Goal: Task Accomplishment & Management: Manage account settings

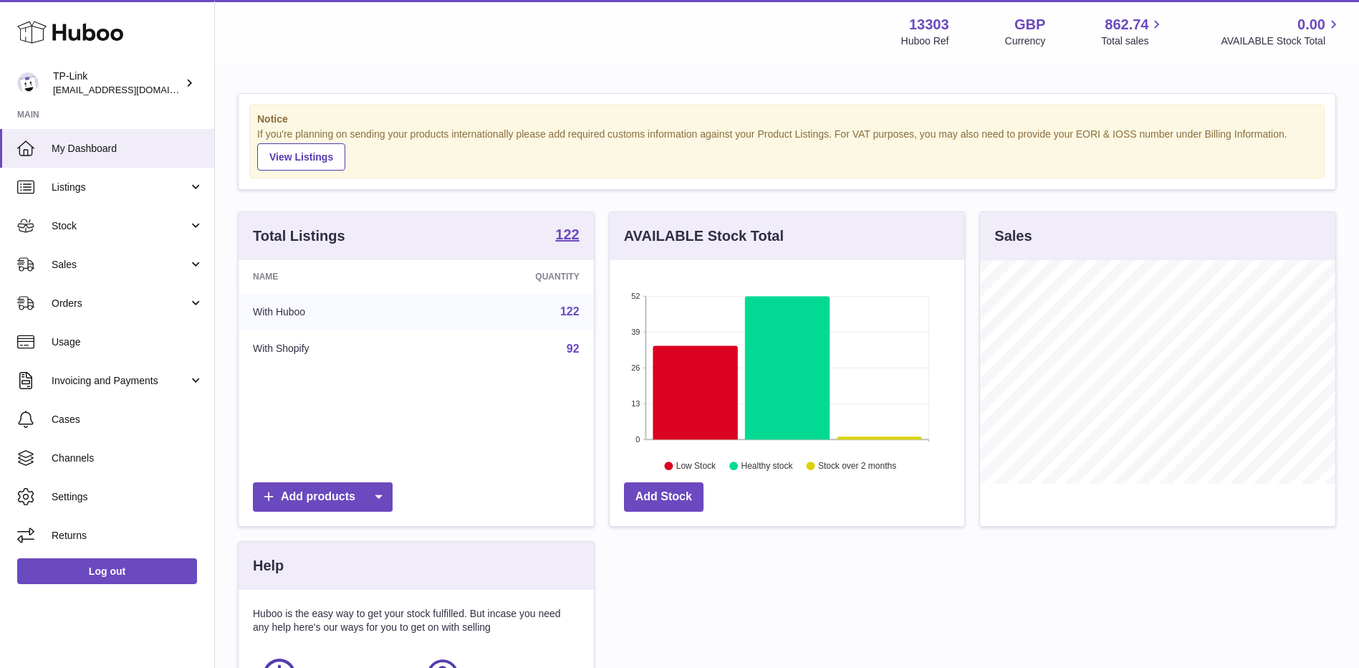
scroll to position [224, 355]
click at [83, 273] on link "Sales" at bounding box center [107, 264] width 214 height 39
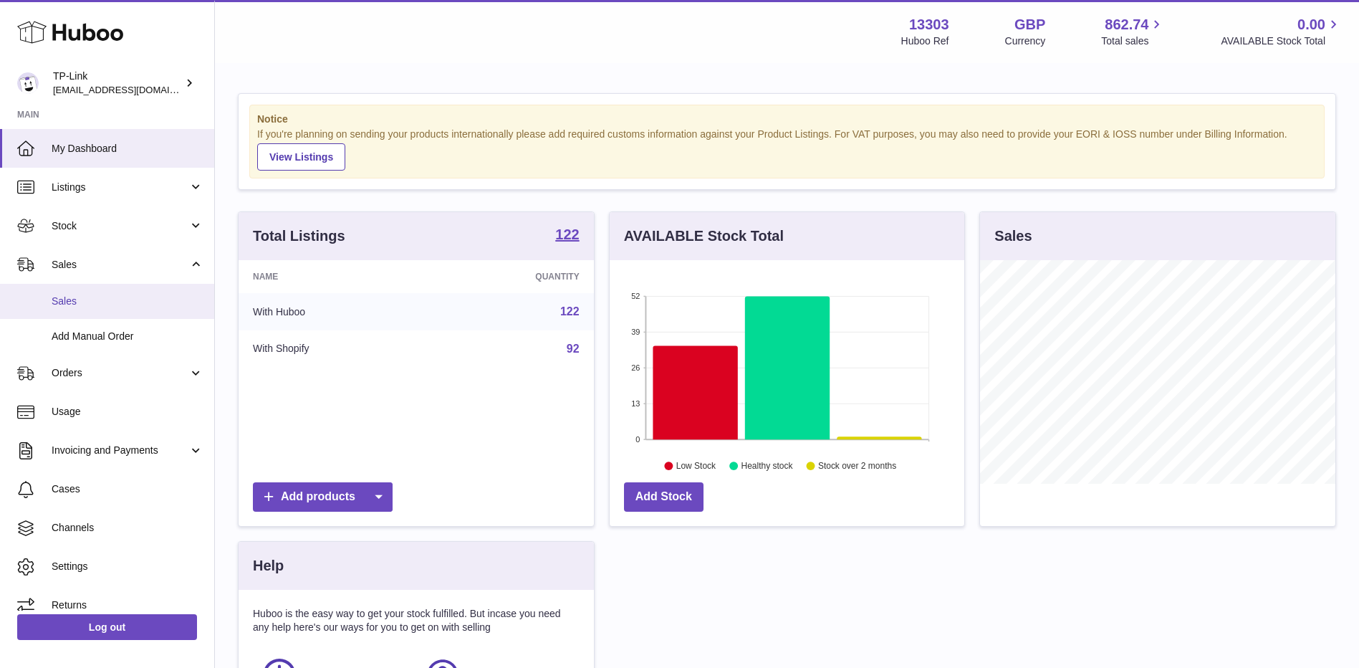
click at [87, 302] on span "Sales" at bounding box center [128, 301] width 152 height 14
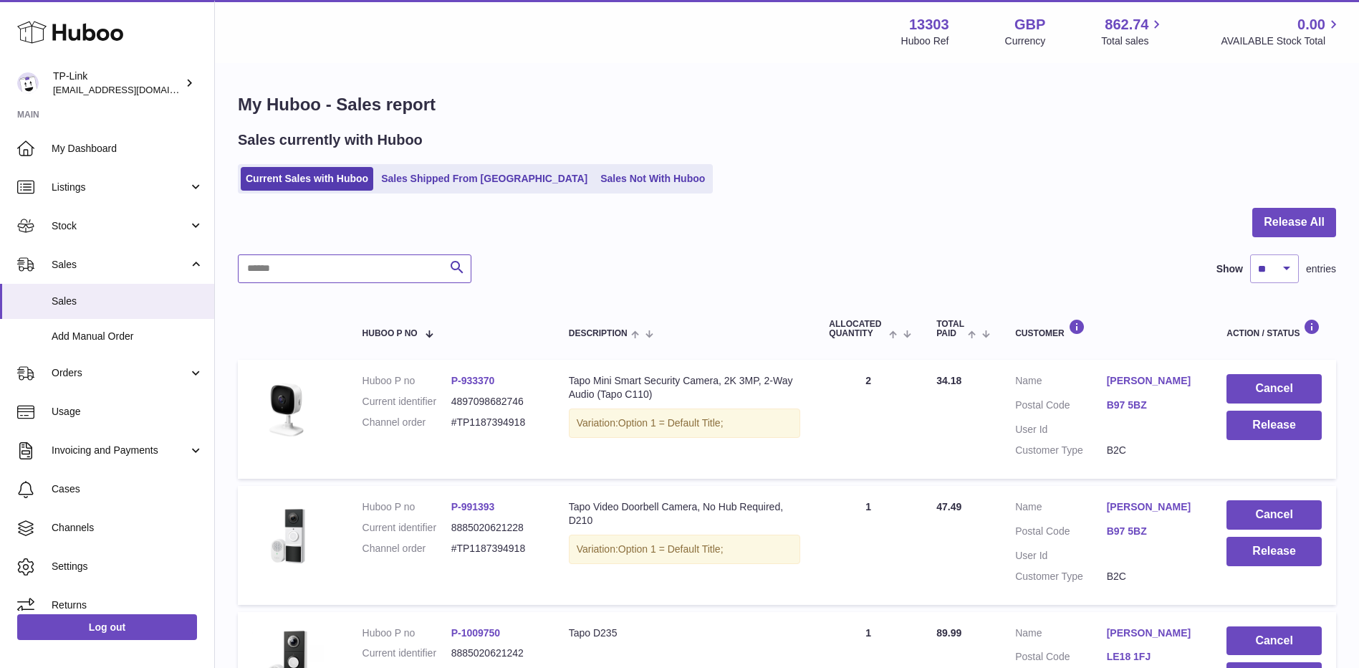
click at [368, 262] on input "text" at bounding box center [355, 268] width 234 height 29
paste input "**********"
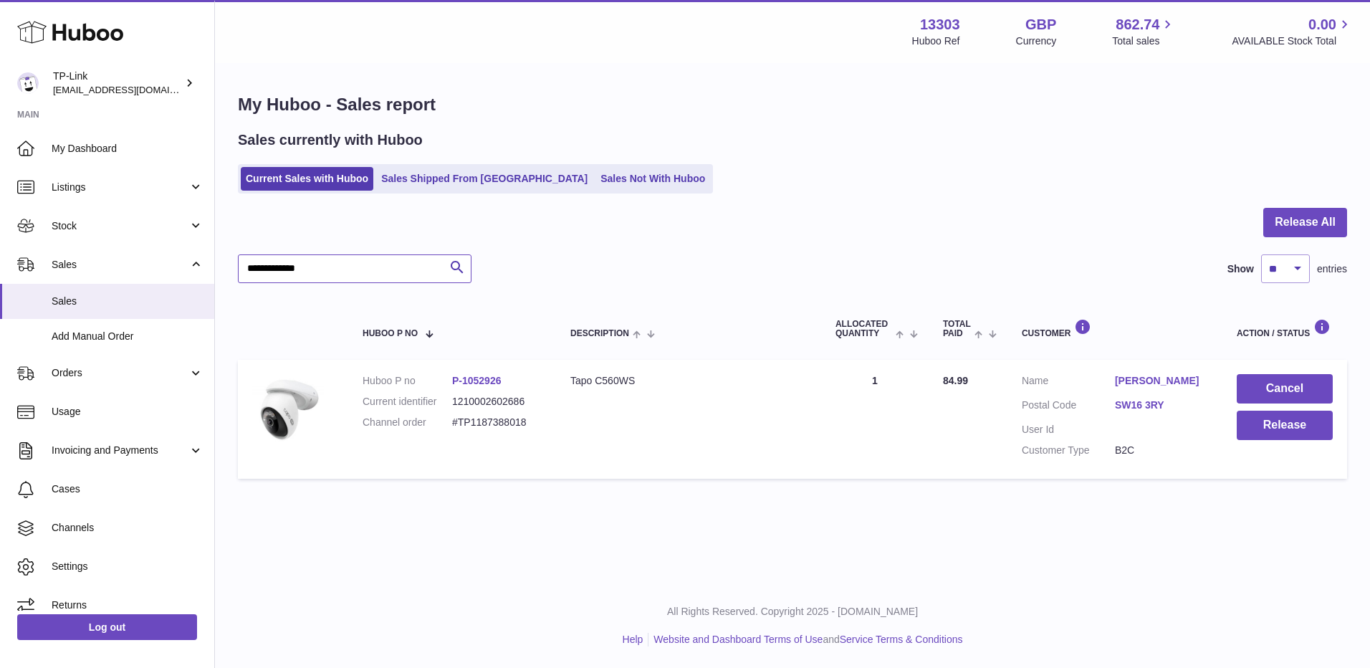
type input "**********"
click at [1275, 378] on button "Cancel" at bounding box center [1285, 388] width 96 height 29
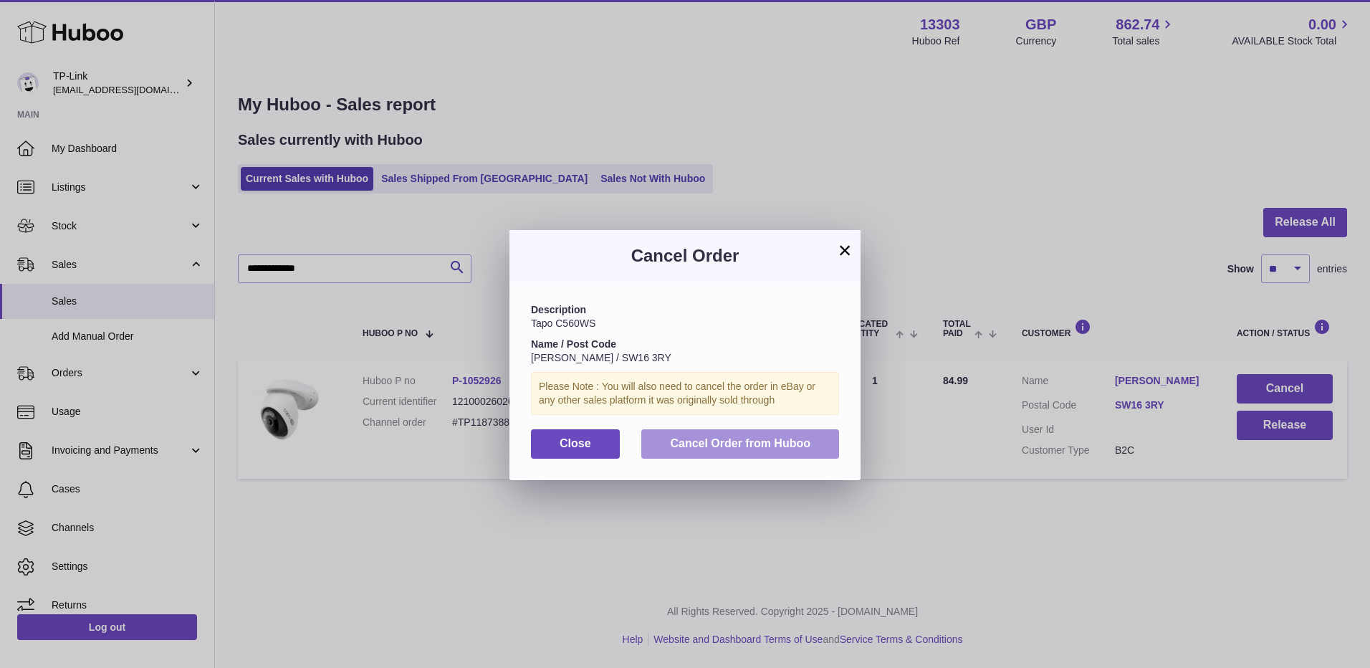
click at [779, 440] on span "Cancel Order from Huboo" at bounding box center [740, 443] width 140 height 12
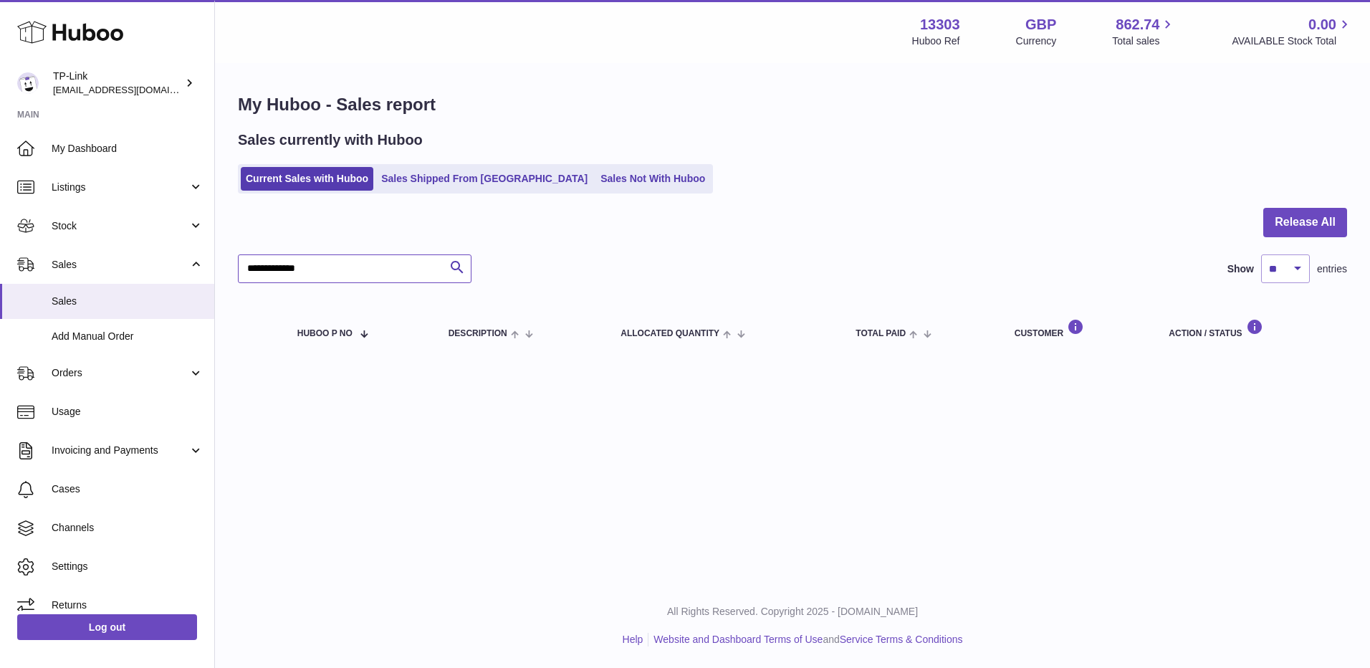
drag, startPoint x: 358, startPoint y: 264, endPoint x: 219, endPoint y: 267, distance: 139.0
click at [219, 267] on div "**********" at bounding box center [792, 226] width 1155 height 324
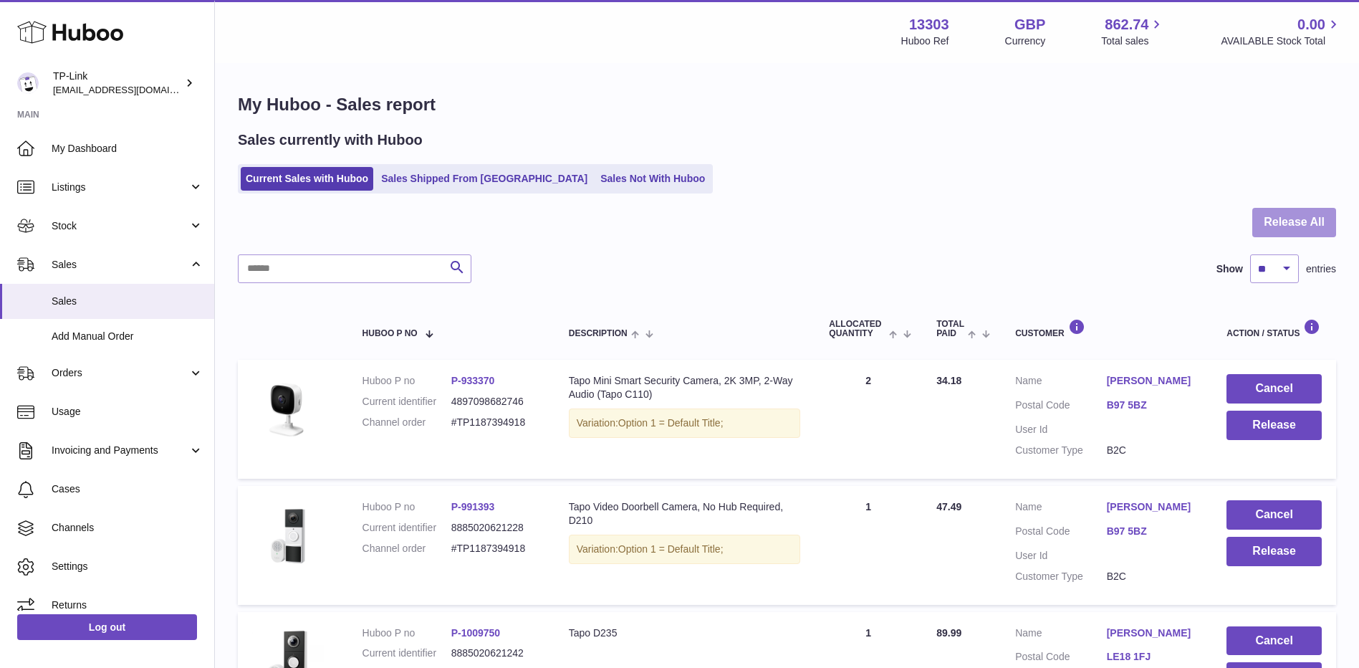
click at [1274, 219] on button "Release All" at bounding box center [1294, 222] width 84 height 29
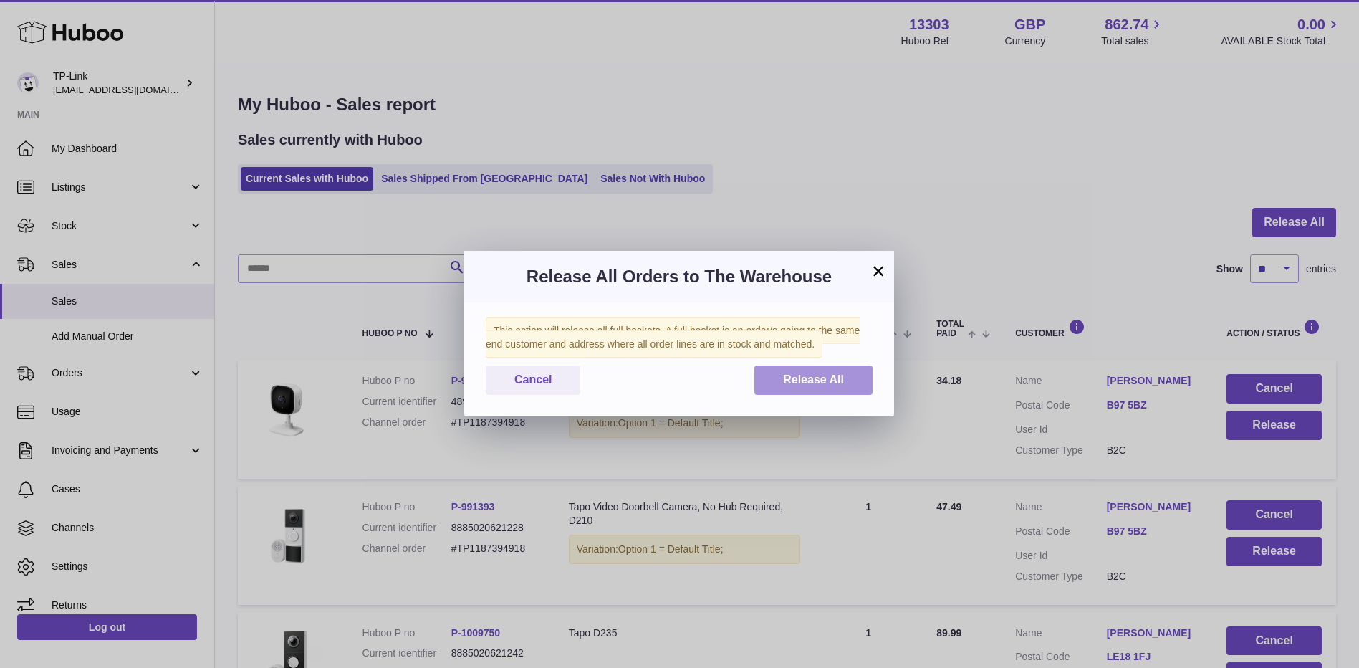
click at [827, 383] on span "Release All" at bounding box center [813, 379] width 61 height 12
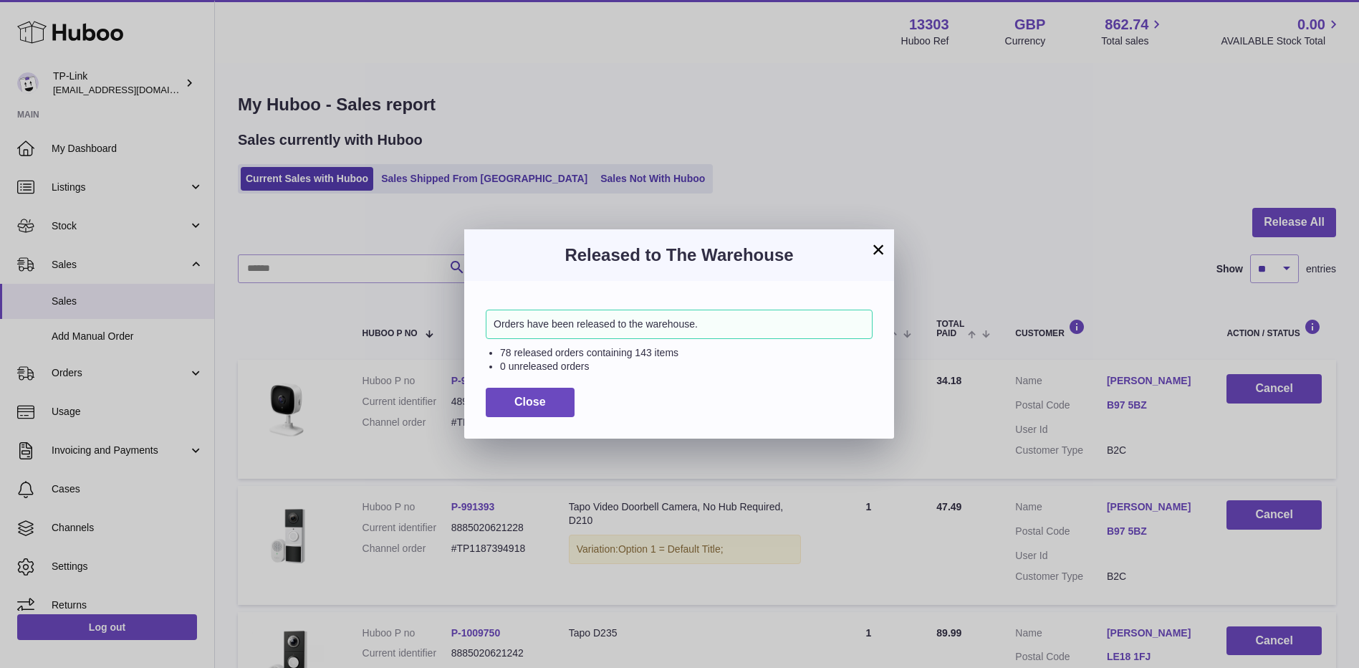
click at [882, 241] on button "×" at bounding box center [878, 249] width 17 height 17
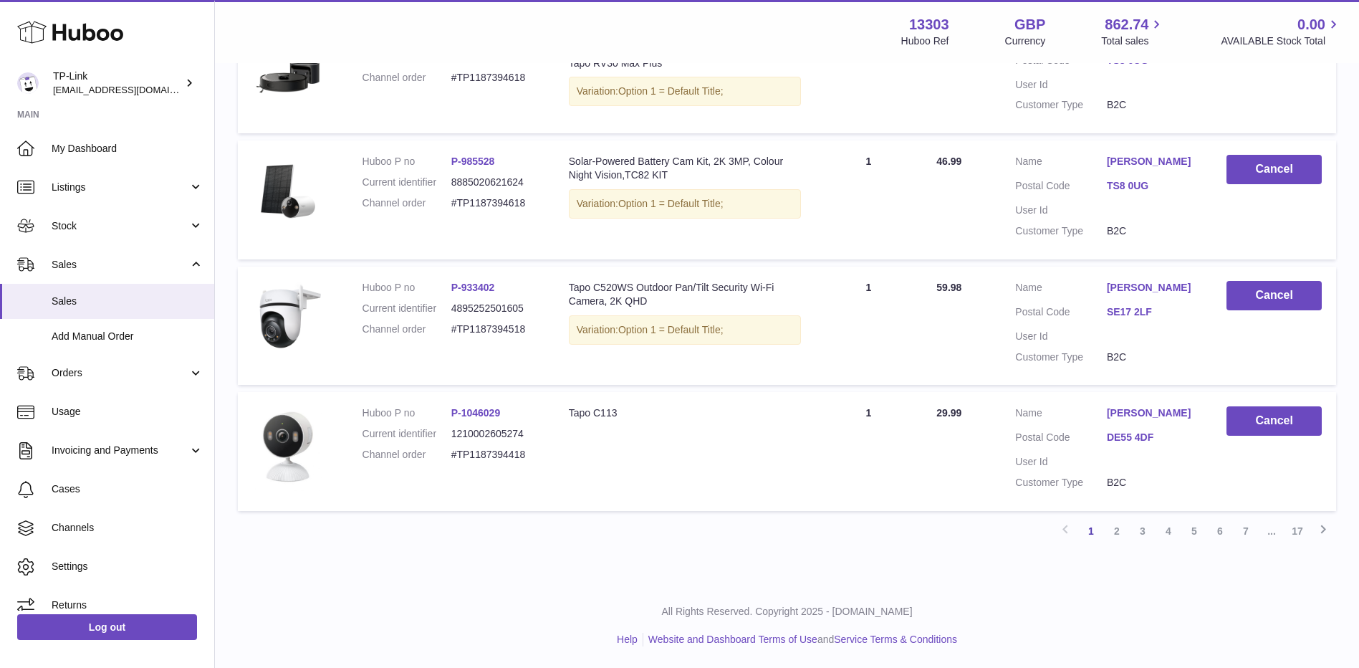
scroll to position [1153, 0]
click at [154, 152] on span "My Dashboard" at bounding box center [128, 149] width 152 height 14
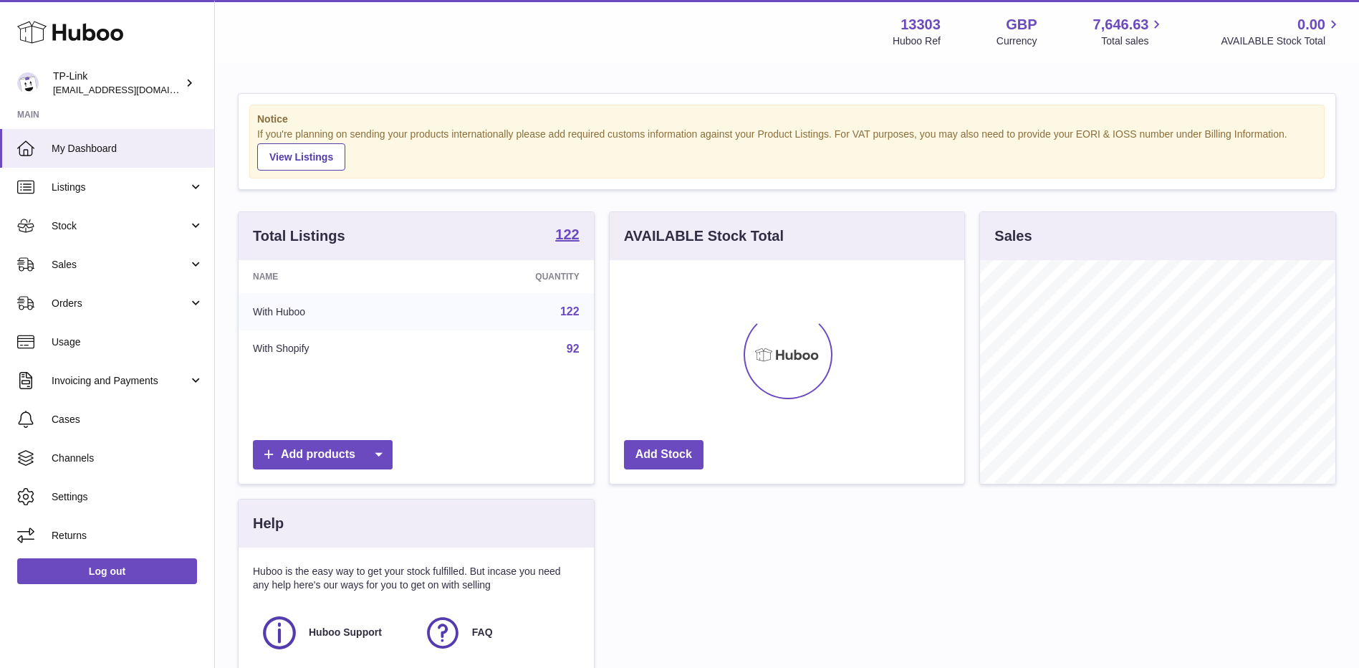
scroll to position [224, 355]
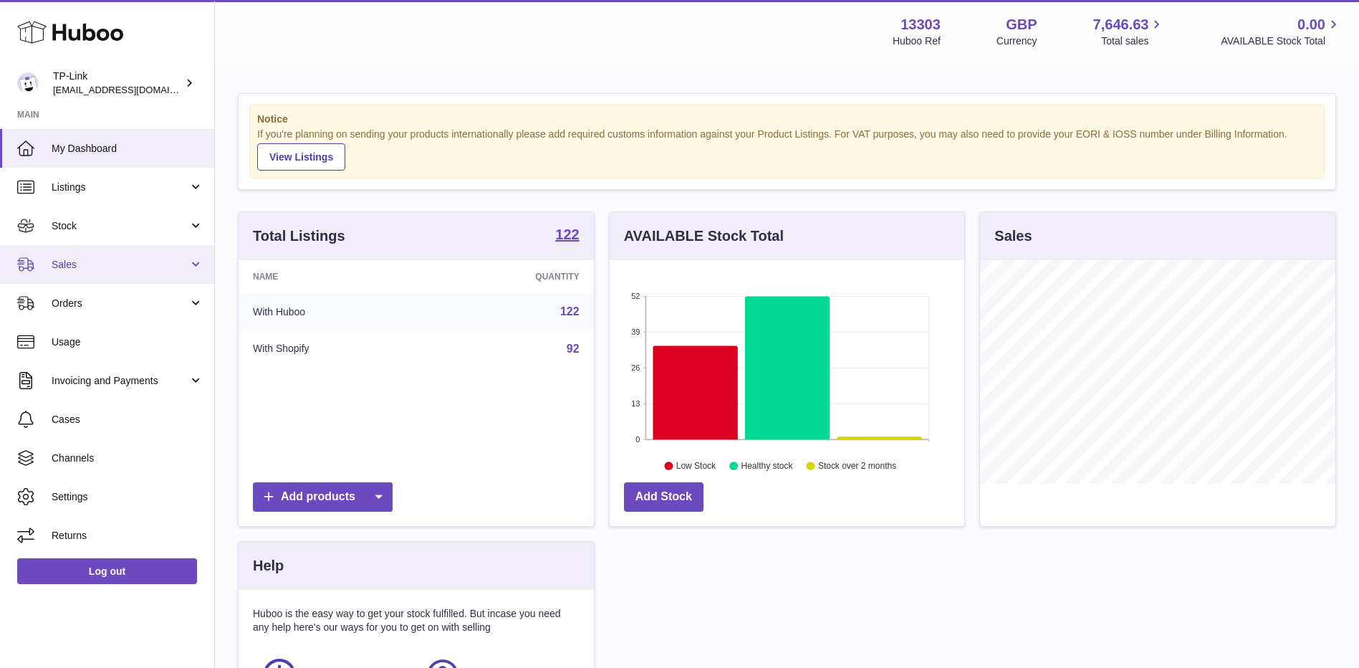
click at [100, 259] on span "Sales" at bounding box center [120, 265] width 137 height 14
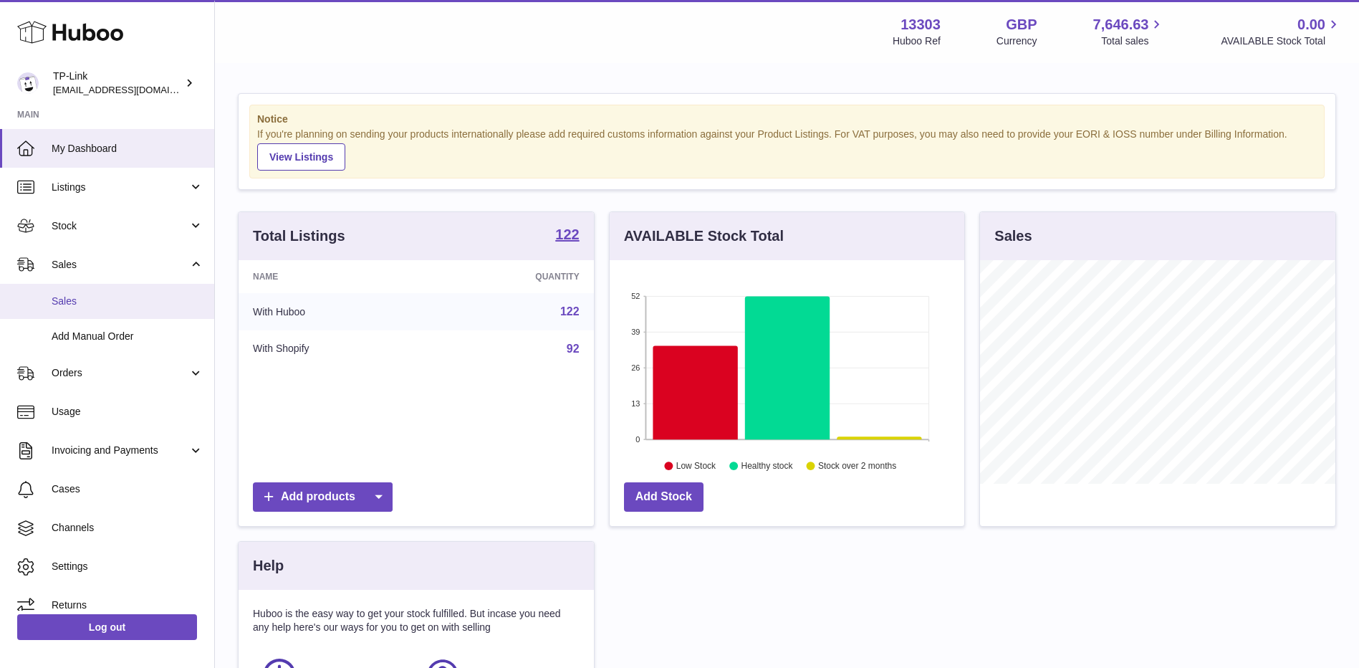
click at [88, 306] on span "Sales" at bounding box center [128, 301] width 152 height 14
